Goal: Information Seeking & Learning: Learn about a topic

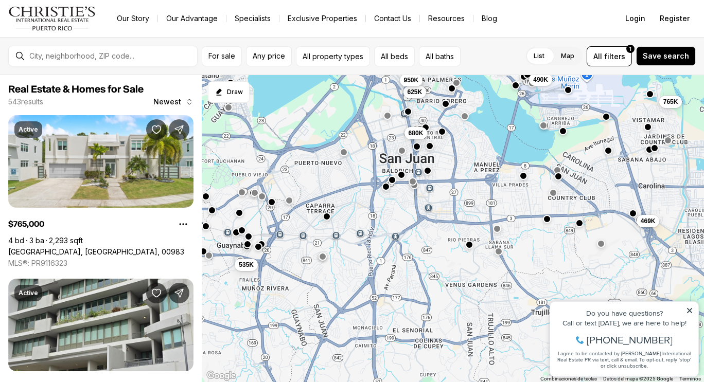
drag, startPoint x: 523, startPoint y: 321, endPoint x: 485, endPoint y: 199, distance: 128.3
click at [485, 199] on div "469K 680K 450K 490K 625K 950K 765K 535K 595K 1.3M 395K 2.7M" at bounding box center [453, 229] width 502 height 308
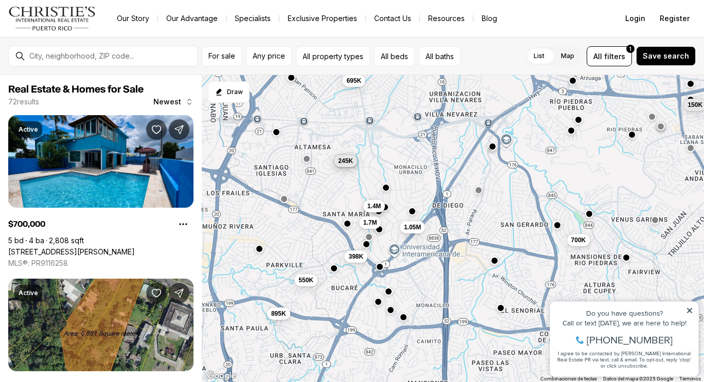
drag, startPoint x: 356, startPoint y: 276, endPoint x: 401, endPoint y: 208, distance: 81.6
click at [401, 208] on div "225K 150K 695K 280K 245K 700K 1.4M 1.7M 1.05M 398K 895K 550K" at bounding box center [453, 229] width 502 height 308
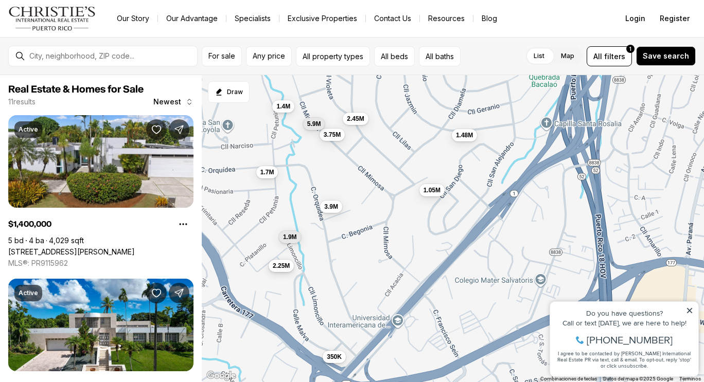
click at [280, 270] on span "2.25M" at bounding box center [281, 266] width 17 height 8
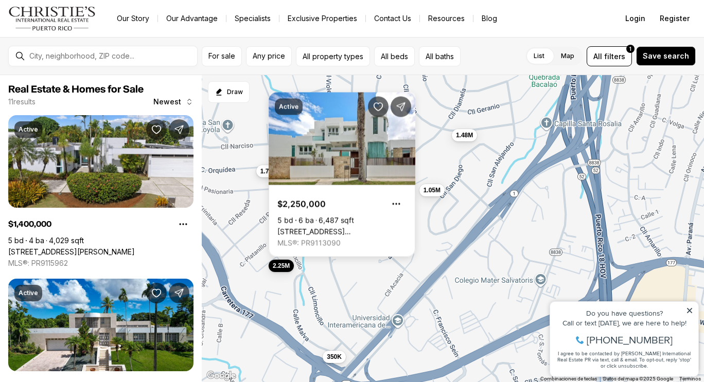
click at [264, 173] on span "1.7M" at bounding box center [267, 171] width 14 height 8
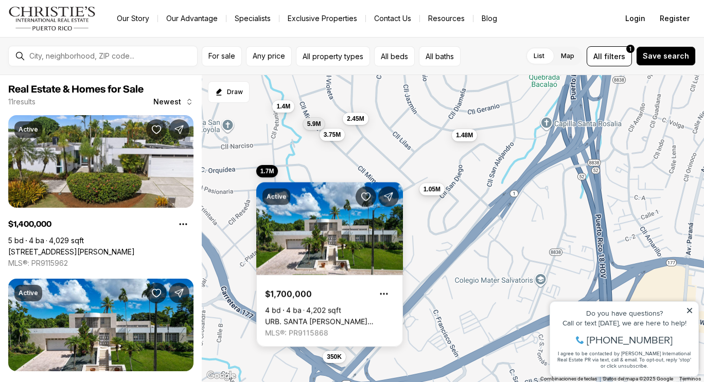
click at [426, 190] on span "1.05M" at bounding box center [432, 189] width 17 height 8
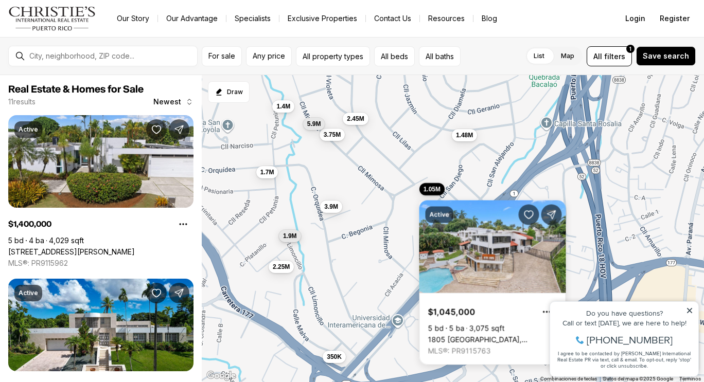
click at [288, 240] on span "1.9M" at bounding box center [290, 236] width 14 height 8
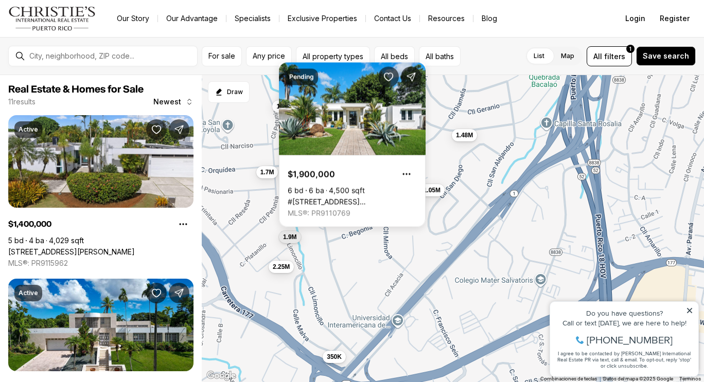
click at [337, 253] on div "2.45M 1.4M 1.48M 1.7M 1.05M 3.9M 2.25M 350K 3.75M 5.9M 1.9M" at bounding box center [453, 229] width 502 height 308
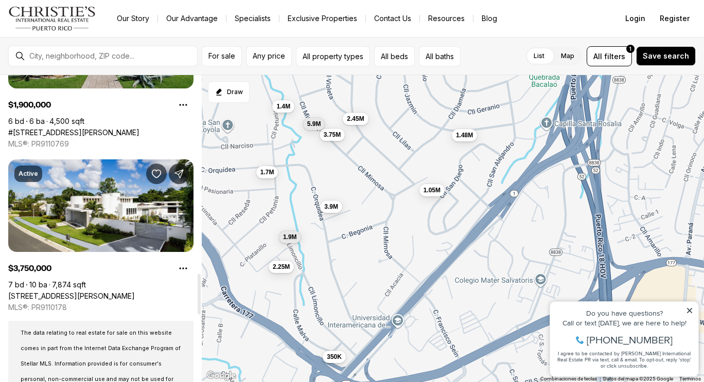
scroll to position [1493, 0]
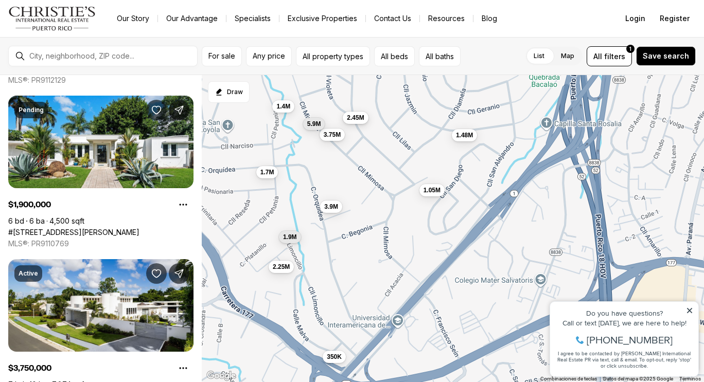
click at [352, 117] on span "2.45M" at bounding box center [355, 118] width 17 height 8
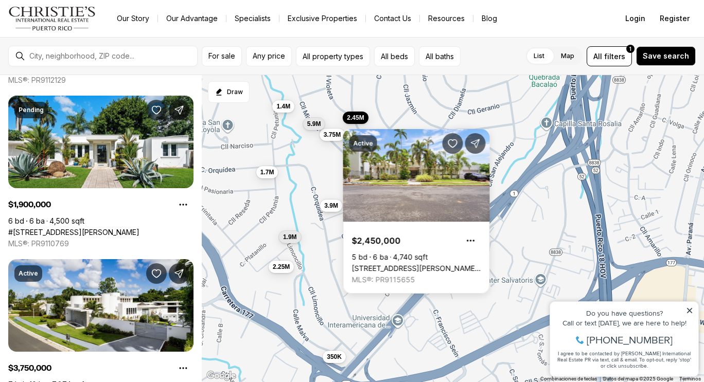
click at [336, 210] on button "3.9M" at bounding box center [331, 206] width 22 height 12
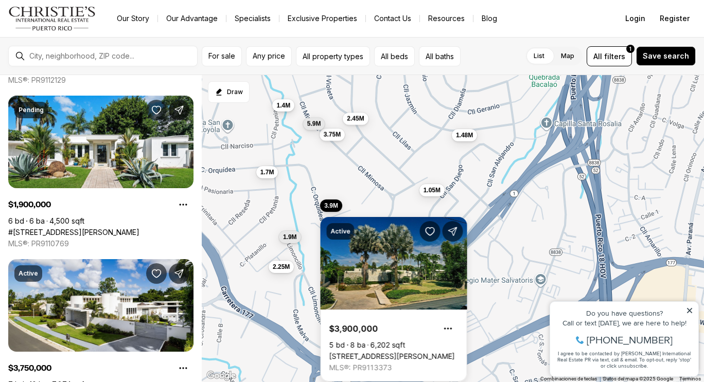
click at [283, 103] on span "1.4M" at bounding box center [283, 105] width 14 height 8
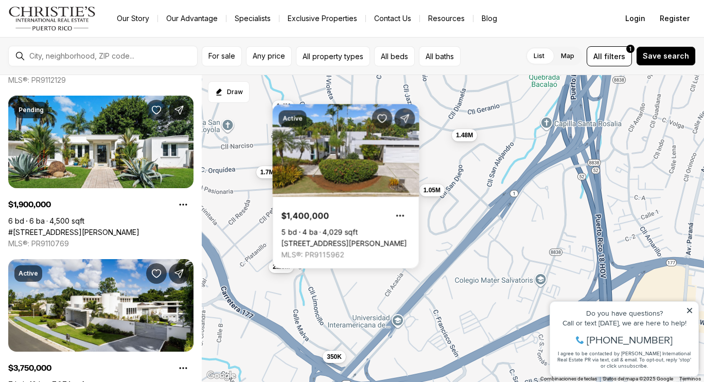
click at [351, 99] on div "2.45M 1.4M 1.48M 1.7M 1.05M 3.9M 2.25M 350K 3.75M 5.9M 1.9M" at bounding box center [453, 229] width 502 height 308
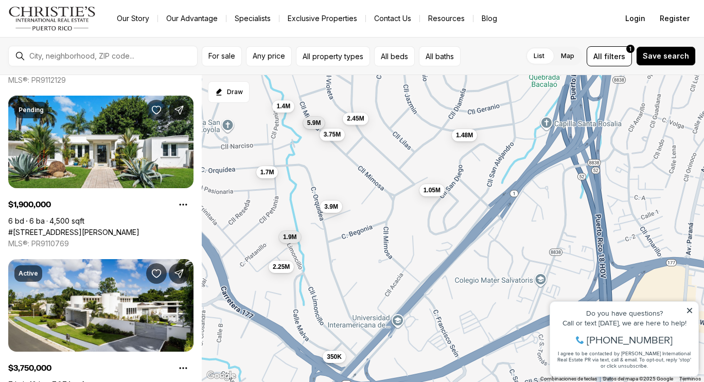
click at [321, 125] on button "5.9M" at bounding box center [314, 123] width 22 height 12
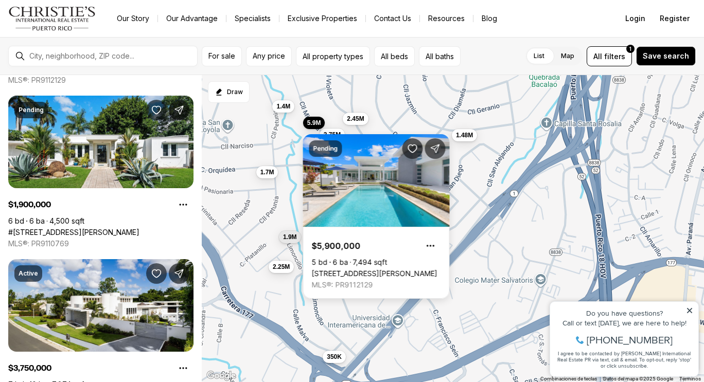
click at [359, 94] on div "2.45M 1.4M 1.48M 1.7M 1.05M 3.9M 2.25M 350K 3.75M 5.9M 1.9M" at bounding box center [453, 229] width 502 height 308
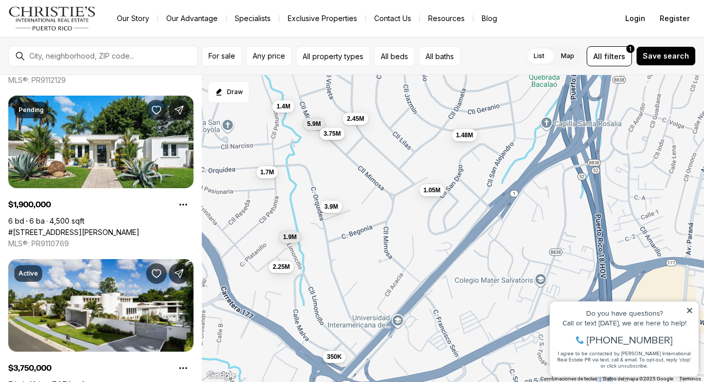
click at [333, 134] on span "3.75M" at bounding box center [332, 134] width 17 height 8
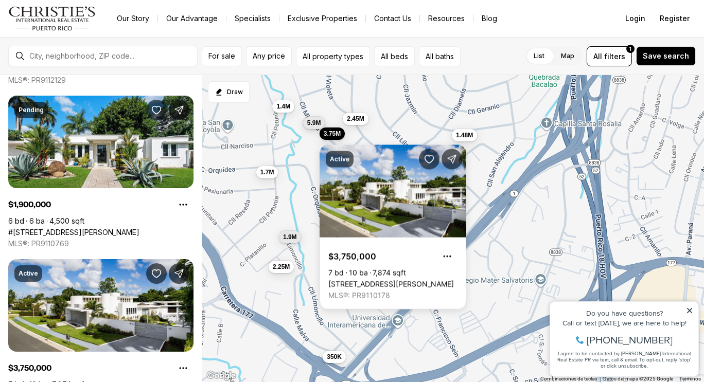
click at [315, 125] on span "5.9M" at bounding box center [314, 123] width 14 height 8
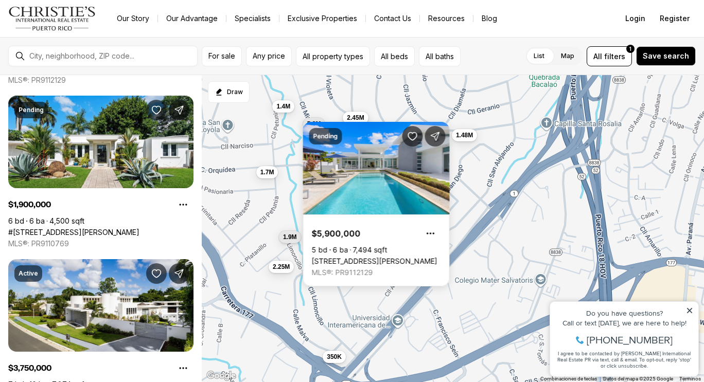
click at [362, 114] on span "2.45M" at bounding box center [355, 118] width 17 height 8
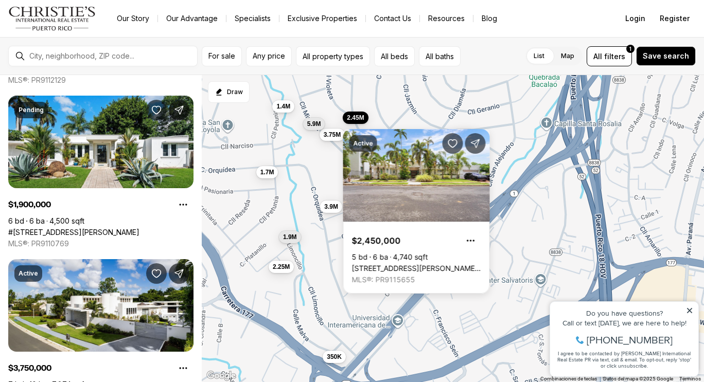
click at [506, 172] on div "2.45M 1.4M 1.48M 1.7M 1.05M 3.9M 2.25M 350K 3.75M 5.9M 1.9M" at bounding box center [453, 229] width 502 height 308
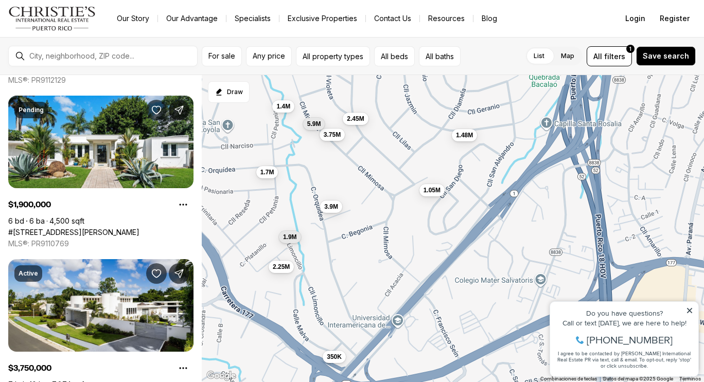
click at [466, 144] on div "2.45M 1.4M 1.48M 1.7M 1.05M 3.9M 2.25M 350K 3.75M 5.9M 1.9M" at bounding box center [453, 229] width 502 height 308
click at [466, 139] on button "1.48M" at bounding box center [464, 134] width 25 height 12
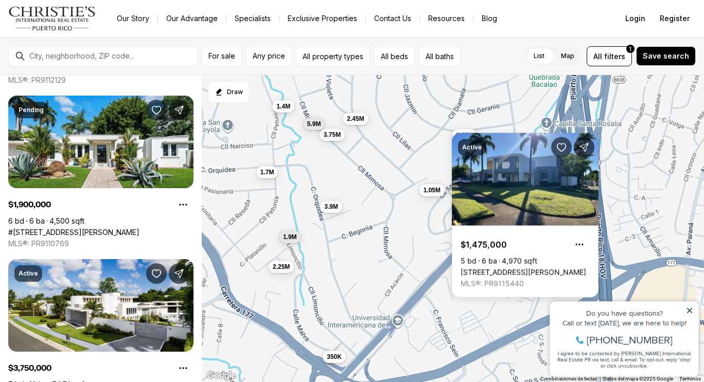
click at [428, 168] on div "2.45M 1.4M 1.48M 1.7M 1.05M 3.9M 2.25M 350K 3.75M 5.9M 1.9M" at bounding box center [453, 229] width 502 height 308
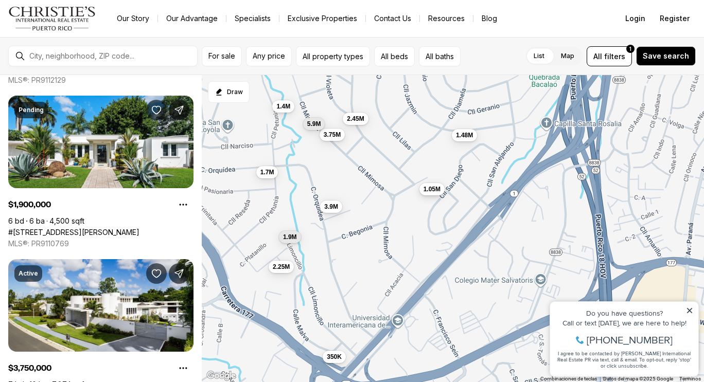
click at [429, 188] on span "1.05M" at bounding box center [432, 189] width 17 height 8
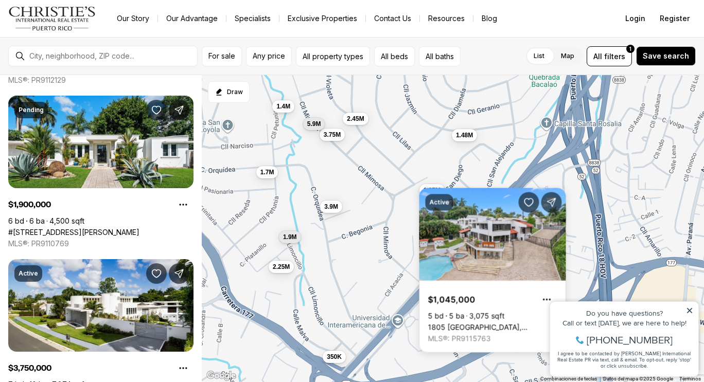
click at [360, 206] on div "2.45M 1.4M 1.48M 1.7M 1.05M 3.9M 2.25M 350K 3.75M 5.9M 1.9M" at bounding box center [453, 229] width 502 height 308
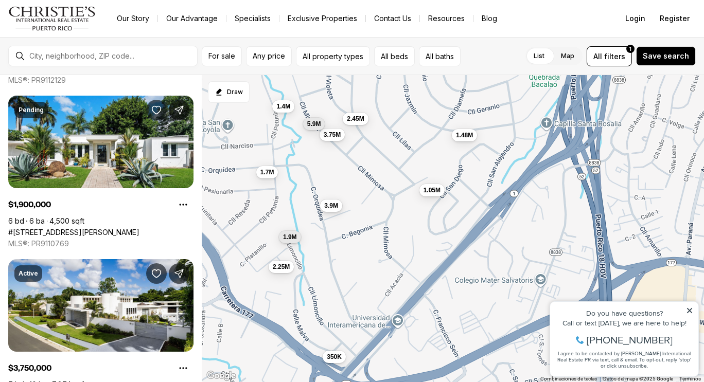
click at [333, 205] on span "3.9M" at bounding box center [331, 206] width 14 height 8
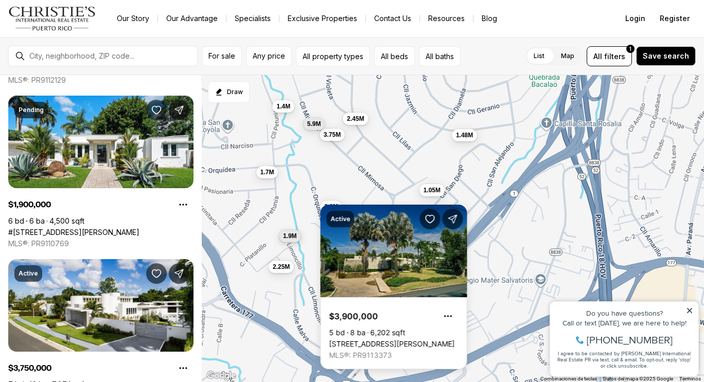
click at [292, 238] on span "1.9M" at bounding box center [290, 236] width 14 height 8
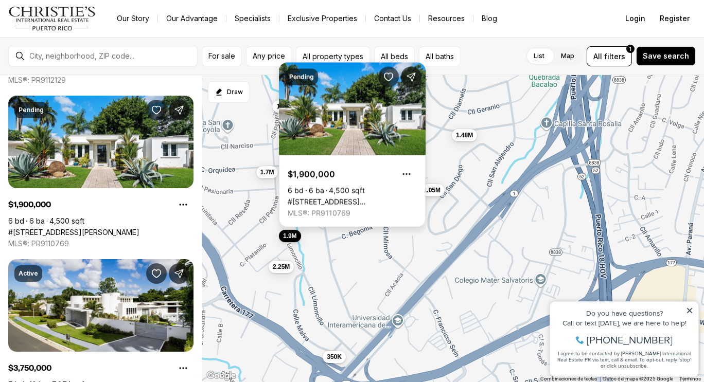
click at [329, 198] on link "#[STREET_ADDRESS][PERSON_NAME]" at bounding box center [352, 202] width 129 height 9
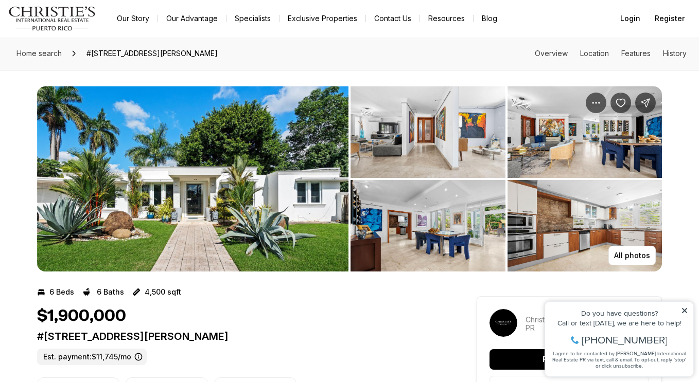
click at [244, 213] on img "View image gallery" at bounding box center [192, 178] width 311 height 185
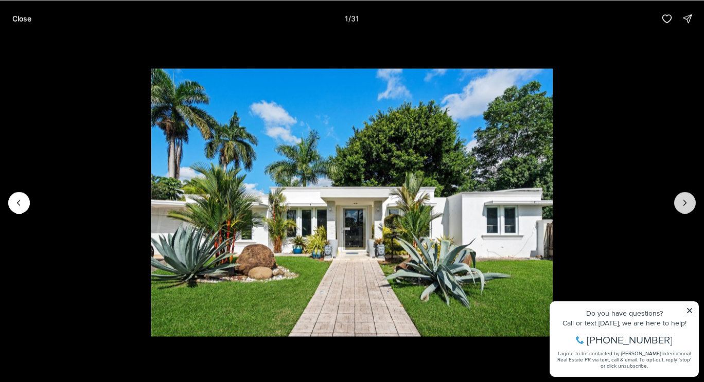
click at [684, 200] on icon "Next slide" at bounding box center [685, 203] width 10 height 10
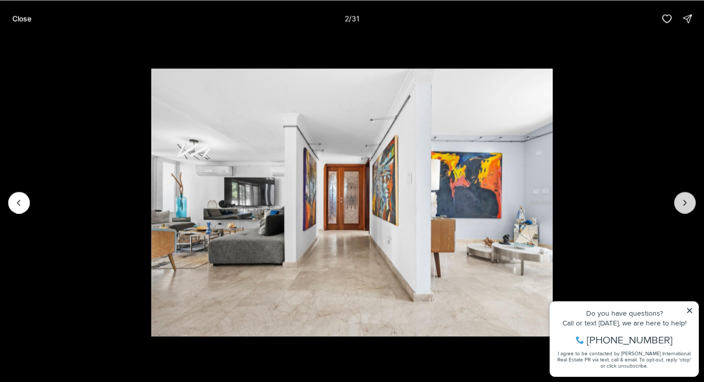
click at [684, 200] on icon "Next slide" at bounding box center [685, 203] width 10 height 10
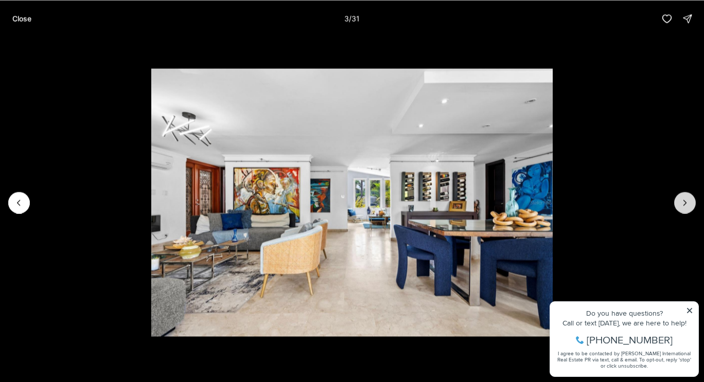
click at [684, 200] on icon "Next slide" at bounding box center [685, 203] width 10 height 10
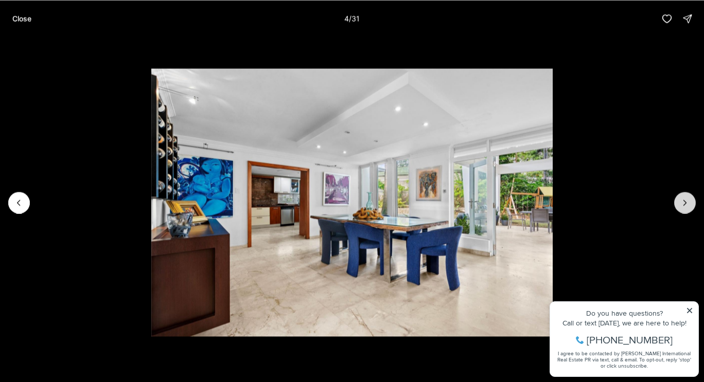
click at [684, 200] on icon "Next slide" at bounding box center [685, 203] width 10 height 10
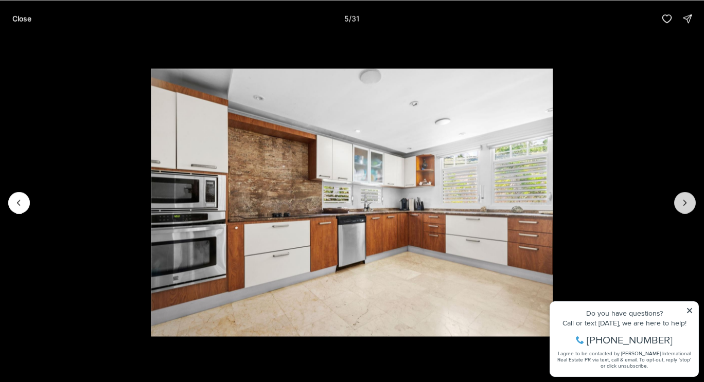
click at [684, 200] on icon "Next slide" at bounding box center [685, 203] width 10 height 10
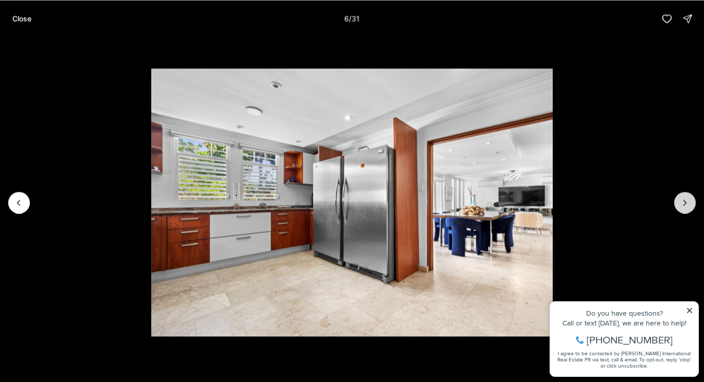
click at [684, 200] on icon "Next slide" at bounding box center [685, 203] width 10 height 10
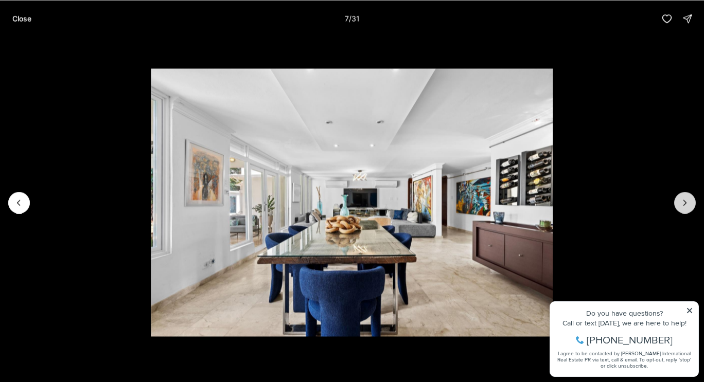
click at [684, 200] on icon "Next slide" at bounding box center [685, 203] width 10 height 10
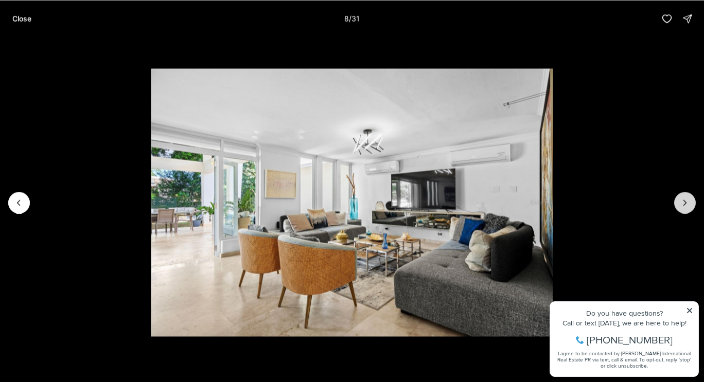
click at [684, 200] on icon "Next slide" at bounding box center [685, 203] width 10 height 10
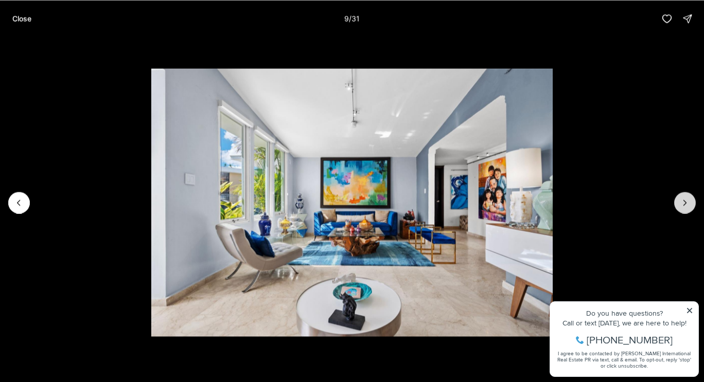
click at [684, 200] on icon "Next slide" at bounding box center [685, 203] width 10 height 10
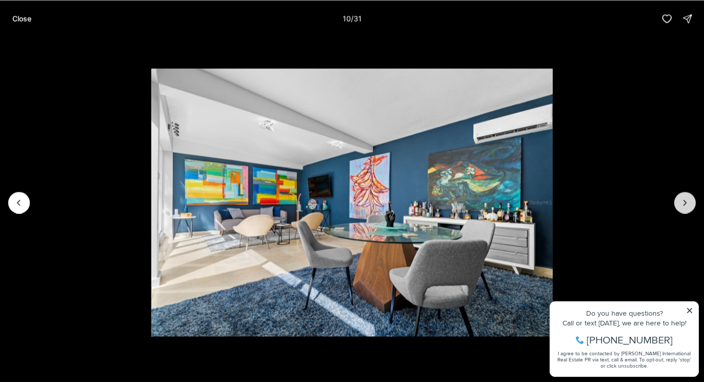
click at [684, 200] on icon "Next slide" at bounding box center [685, 203] width 10 height 10
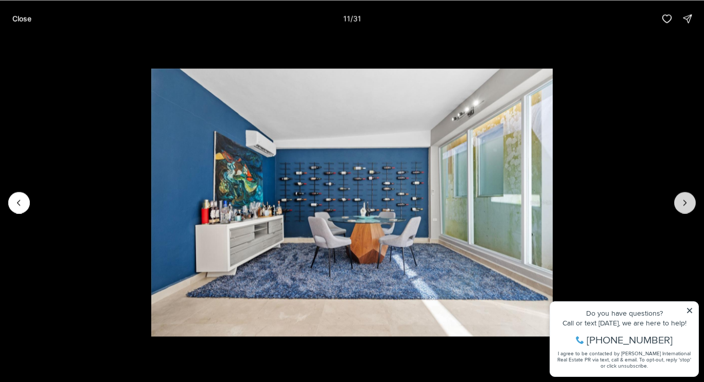
click at [684, 200] on icon "Next slide" at bounding box center [685, 203] width 10 height 10
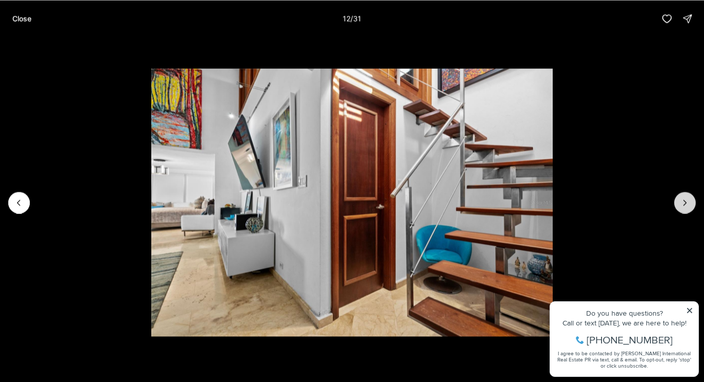
click at [686, 202] on icon "Next slide" at bounding box center [685, 202] width 3 height 5
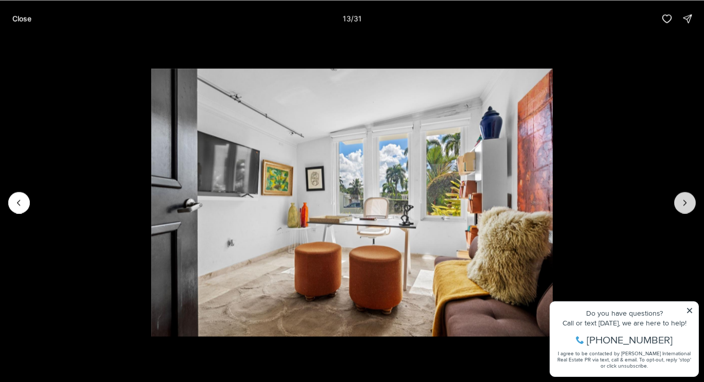
click at [686, 202] on icon "Next slide" at bounding box center [685, 202] width 3 height 5
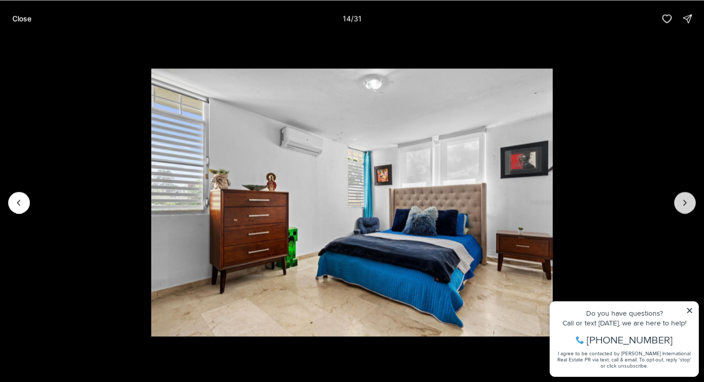
click at [686, 202] on icon "Next slide" at bounding box center [685, 202] width 3 height 5
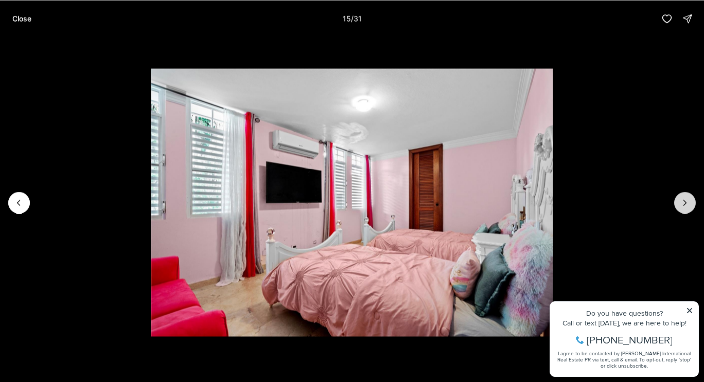
click at [686, 202] on icon "Next slide" at bounding box center [685, 202] width 3 height 5
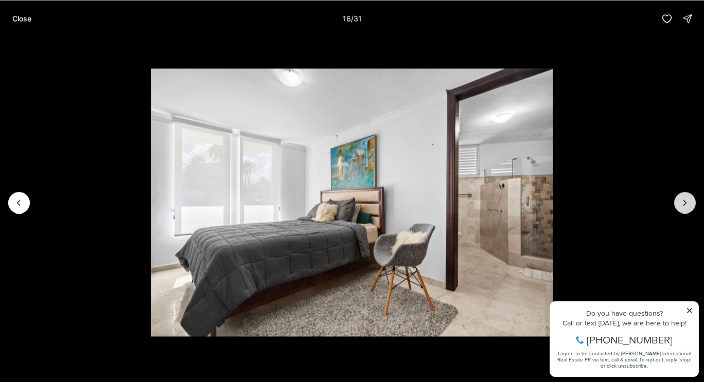
click at [686, 202] on icon "Next slide" at bounding box center [685, 202] width 3 height 5
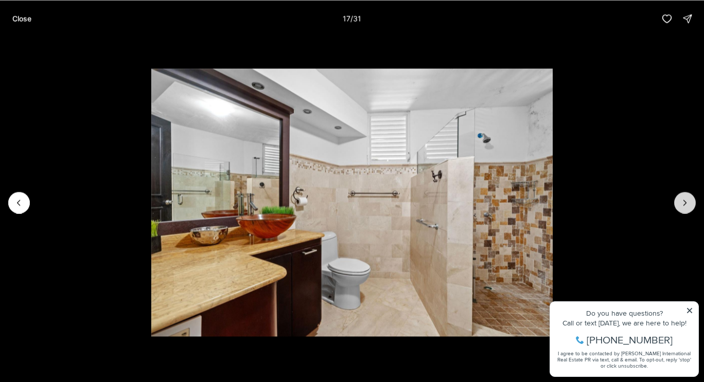
click at [686, 202] on icon "Next slide" at bounding box center [685, 202] width 3 height 5
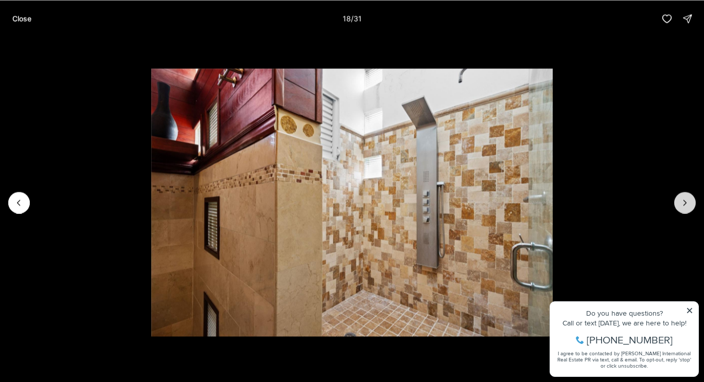
click at [686, 202] on icon "Next slide" at bounding box center [685, 202] width 3 height 5
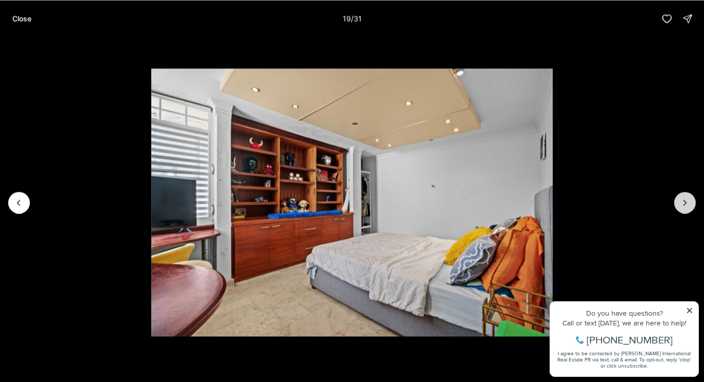
click at [686, 202] on icon "Next slide" at bounding box center [685, 202] width 3 height 5
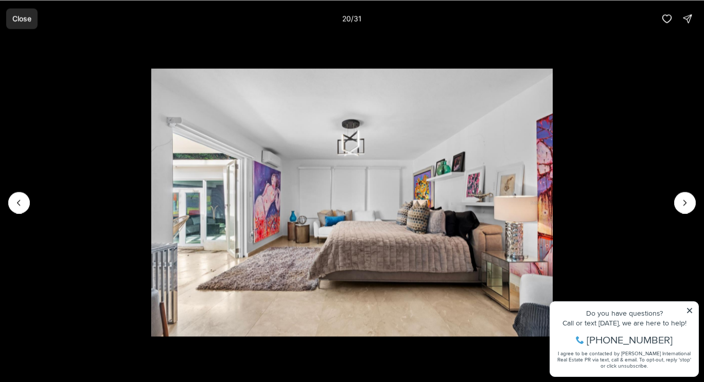
click at [25, 12] on button "Close" at bounding box center [21, 18] width 31 height 21
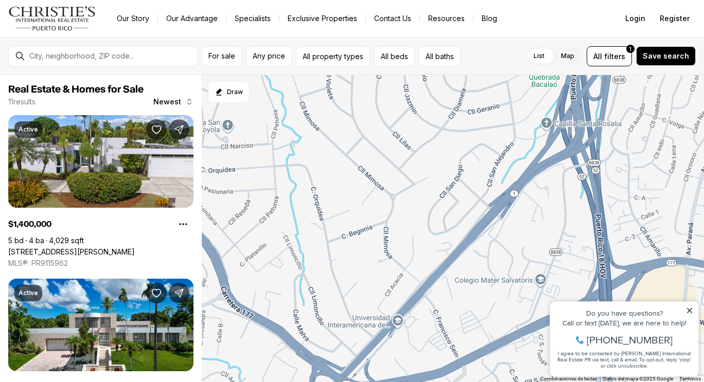
scroll to position [1493, 0]
